Goal: Task Accomplishment & Management: Complete application form

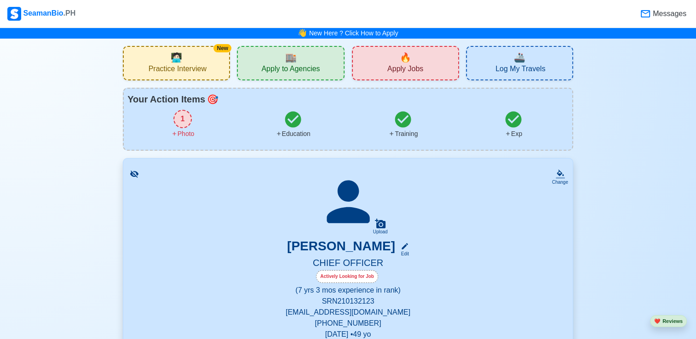
click at [414, 62] on div "🔥 Apply Jobs" at bounding box center [405, 63] width 107 height 34
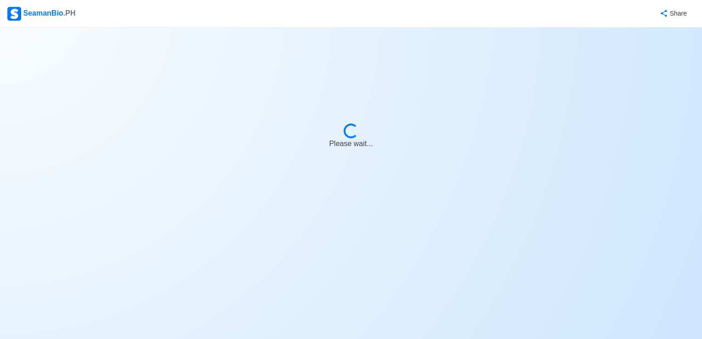
select select "Chief Officer"
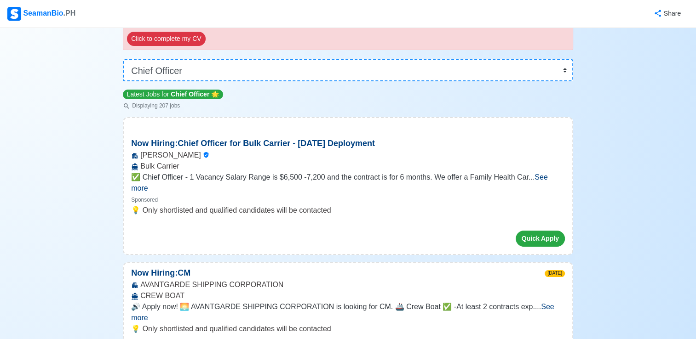
scroll to position [184, 0]
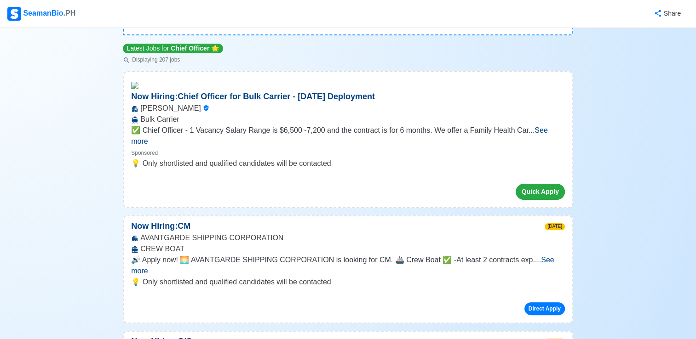
click at [543, 256] on span "See more" at bounding box center [342, 265] width 422 height 19
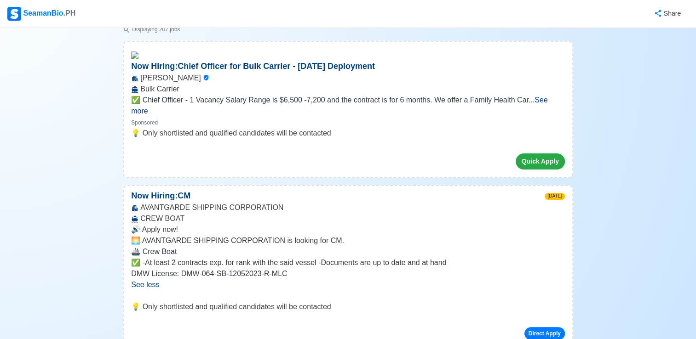
scroll to position [230, 0]
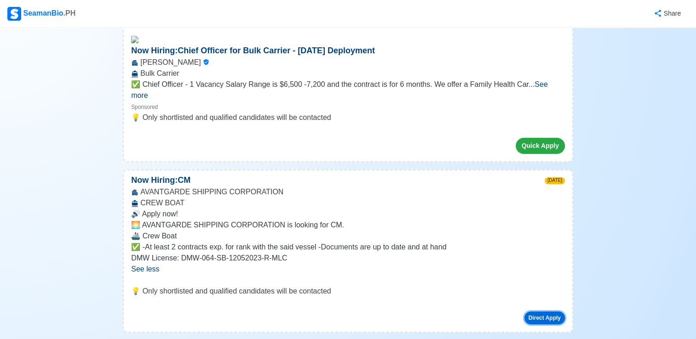
click at [542, 312] on button "Direct Apply" at bounding box center [544, 318] width 40 height 13
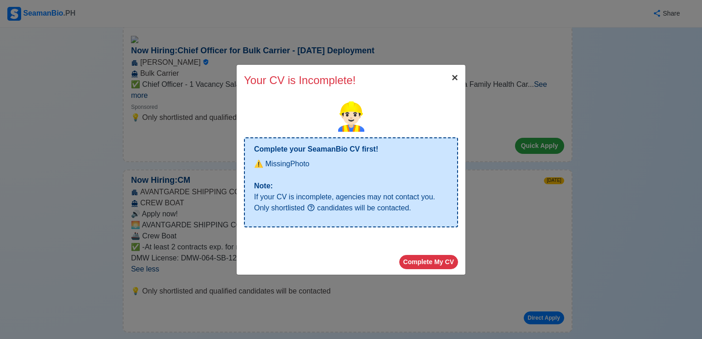
click at [454, 78] on span "×" at bounding box center [455, 77] width 6 height 12
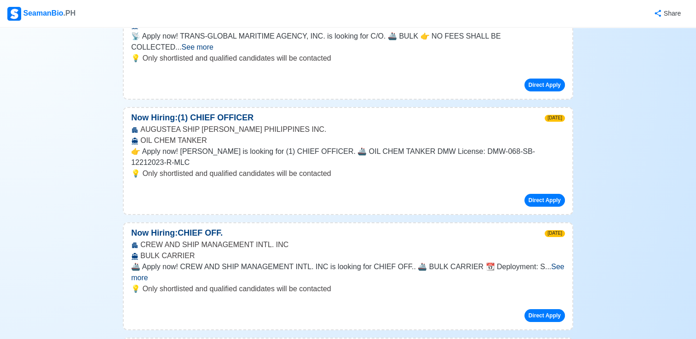
scroll to position [6942, 0]
